Goal: Transaction & Acquisition: Book appointment/travel/reservation

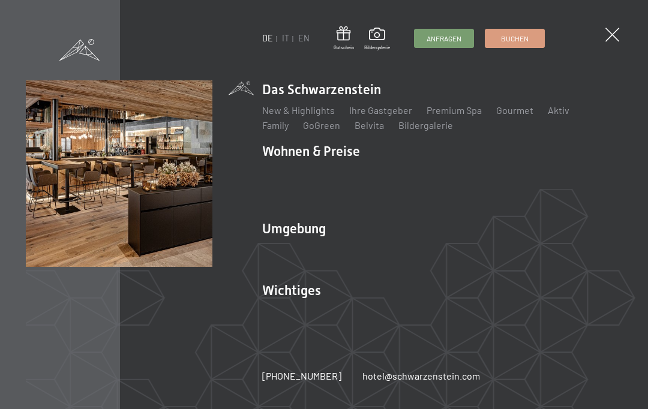
click at [279, 42] on ul "DE IT EN" at bounding box center [285, 38] width 47 height 12
click at [285, 41] on link "IT" at bounding box center [285, 38] width 7 height 10
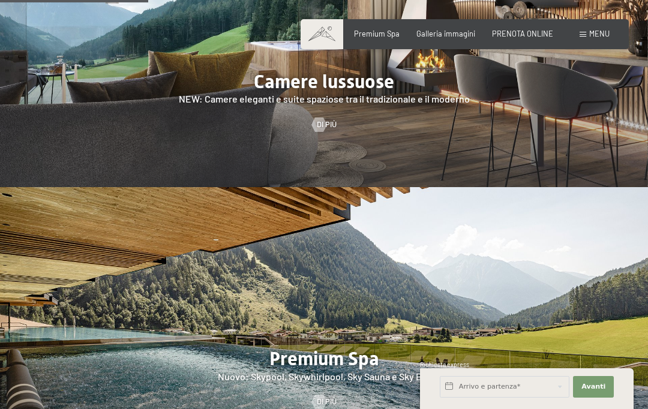
scroll to position [1181, 0]
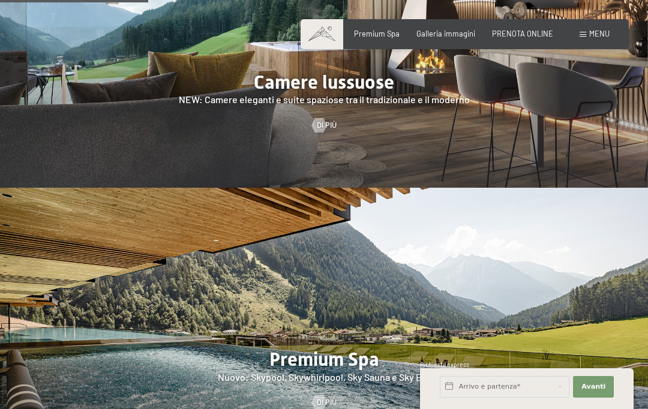
click at [538, 36] on span "PRENOTA ONLINE" at bounding box center [522, 34] width 61 height 10
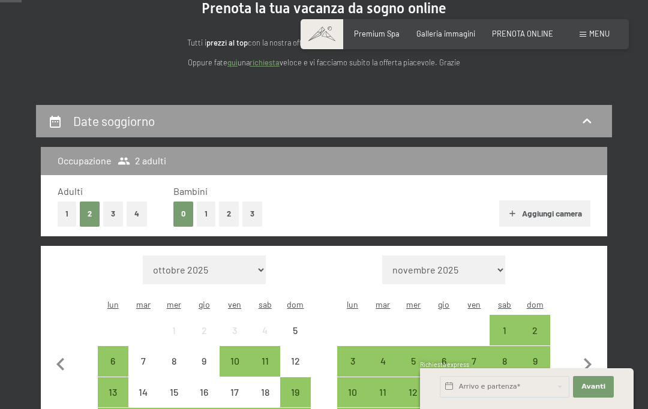
scroll to position [141, 0]
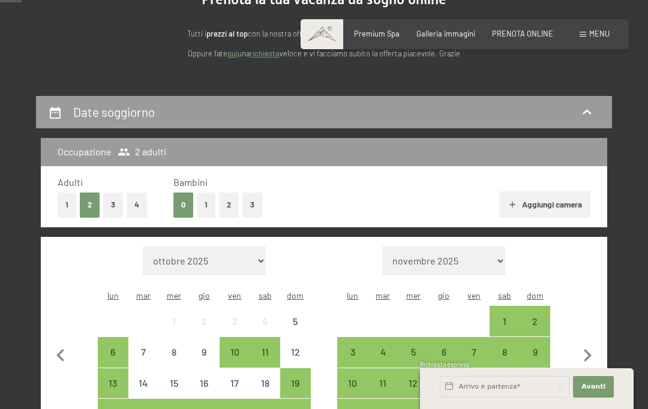
click at [202, 204] on button "1" at bounding box center [206, 205] width 19 height 25
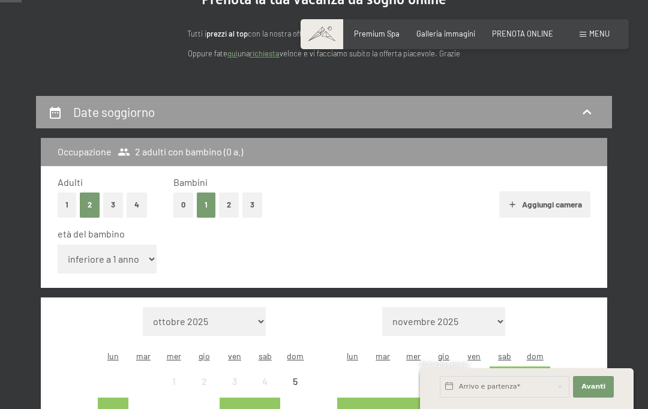
click at [121, 261] on select "inferiore a 1 anno 1 anno 2 anni 3 anni 4 anni 5 anni 6 anni 7 anni 8 anni 9 an…" at bounding box center [107, 259] width 99 height 29
select select "12"
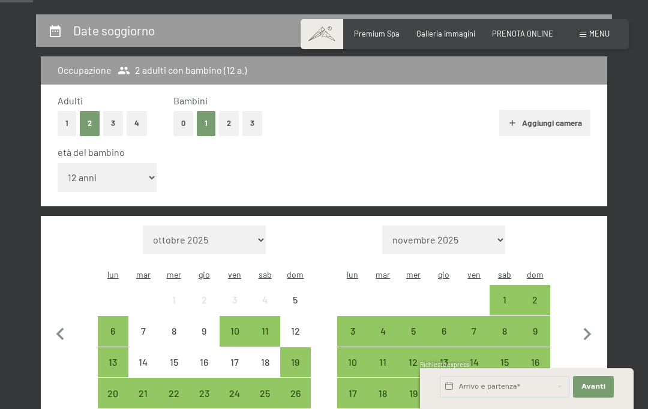
scroll to position [226, 0]
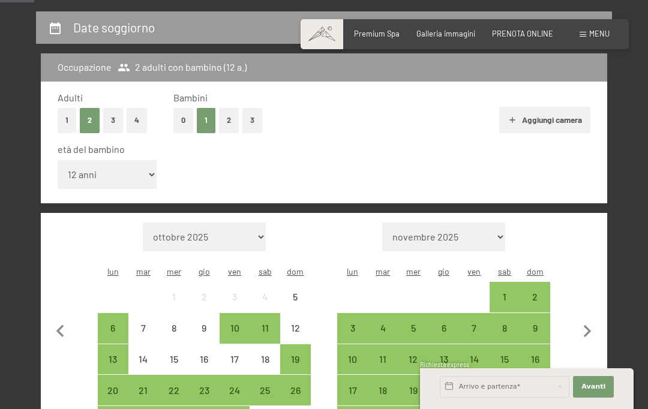
click at [235, 386] on div "24" at bounding box center [235, 400] width 28 height 28
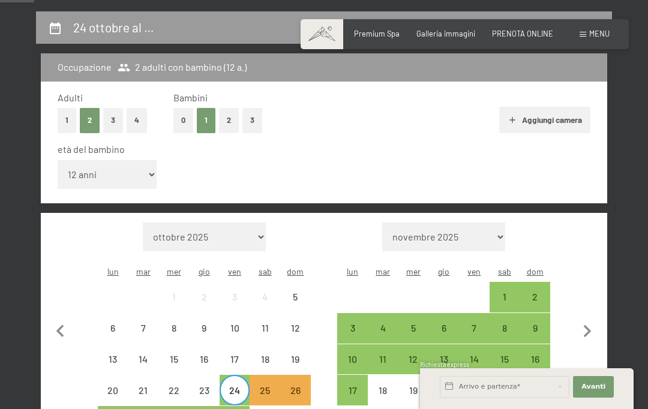
click at [297, 389] on div "26" at bounding box center [296, 400] width 28 height 28
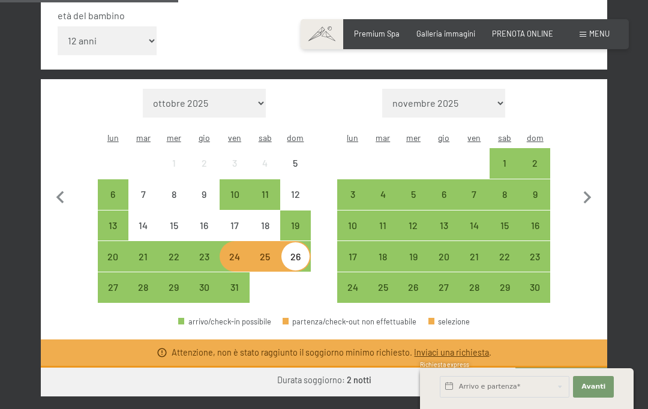
scroll to position [360, 0]
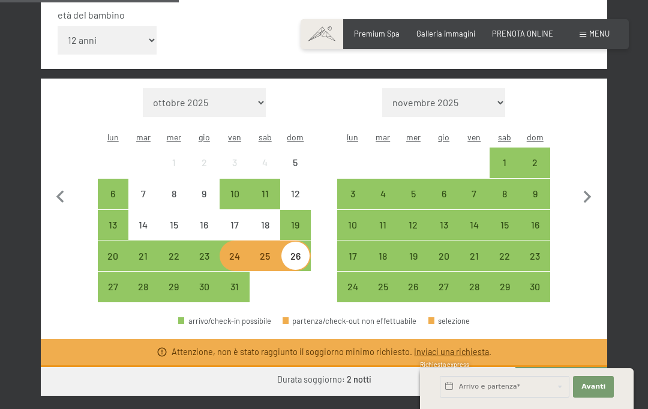
click at [231, 252] on div "24" at bounding box center [235, 266] width 28 height 28
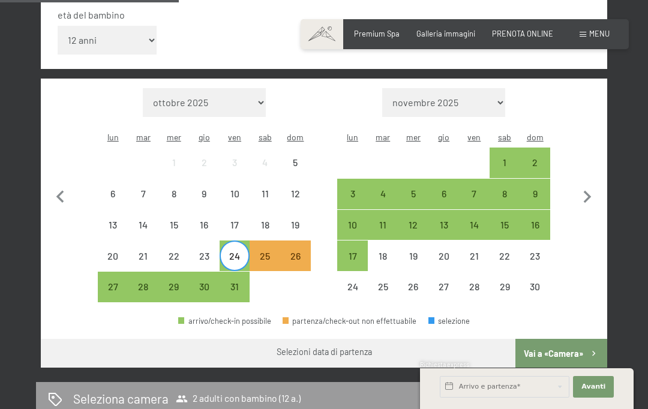
click at [110, 286] on div "27" at bounding box center [113, 296] width 28 height 28
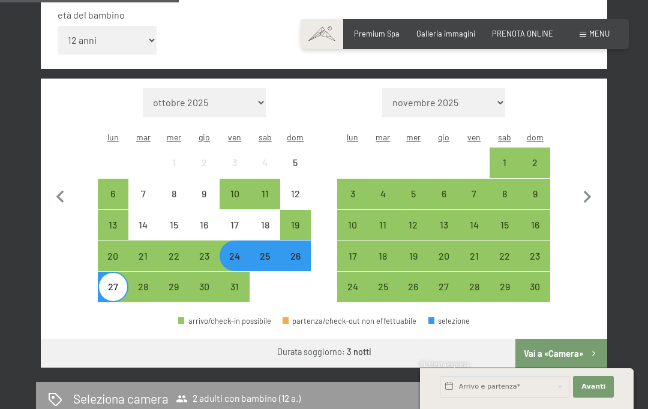
click at [577, 347] on button "Vai a «Camera»" at bounding box center [562, 353] width 92 height 29
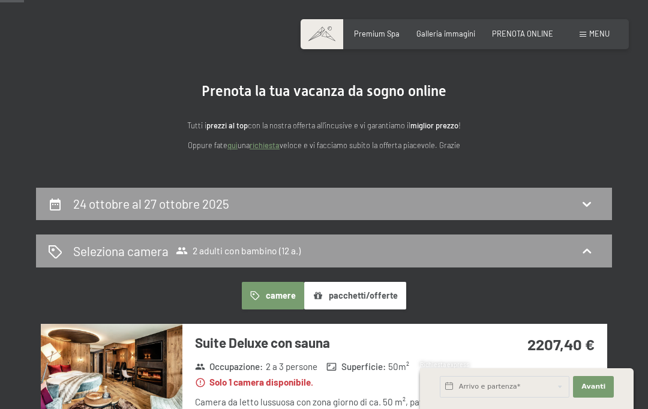
scroll to position [0, 0]
